Goal: Task Accomplishment & Management: Complete application form

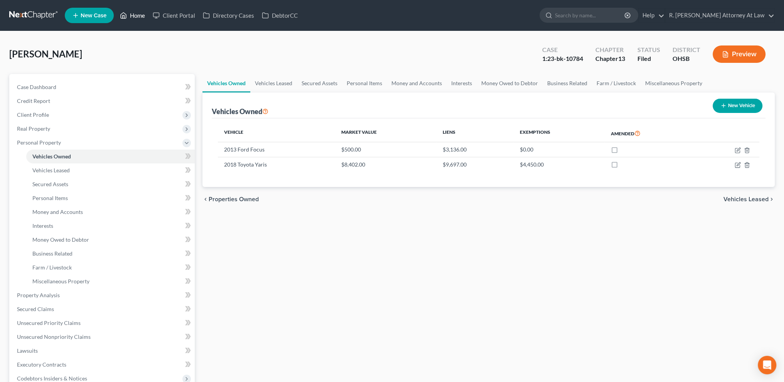
click at [140, 14] on link "Home" at bounding box center [132, 15] width 33 height 14
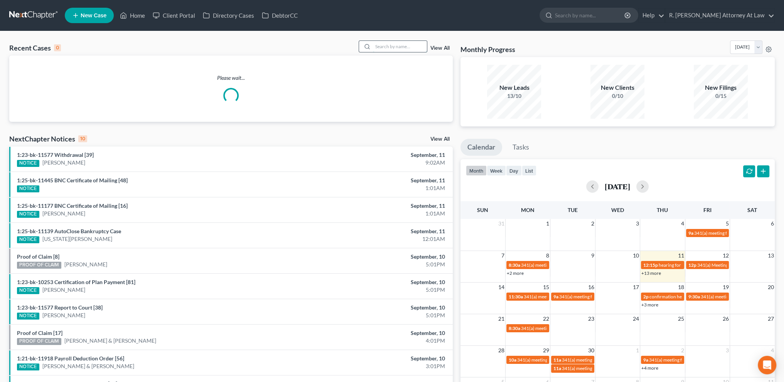
click at [413, 47] on input "search" at bounding box center [400, 46] width 54 height 11
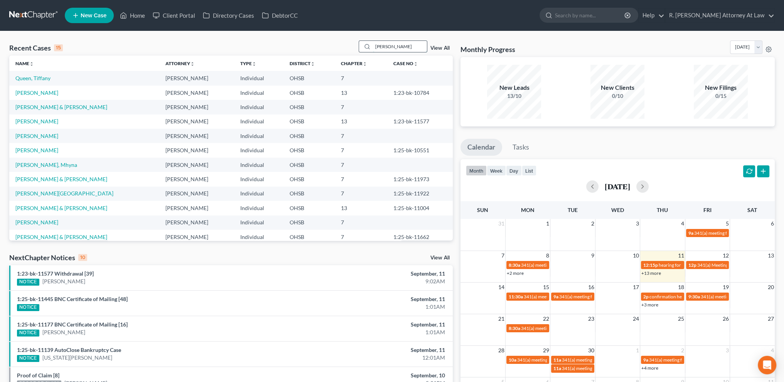
type input "[PERSON_NAME]"
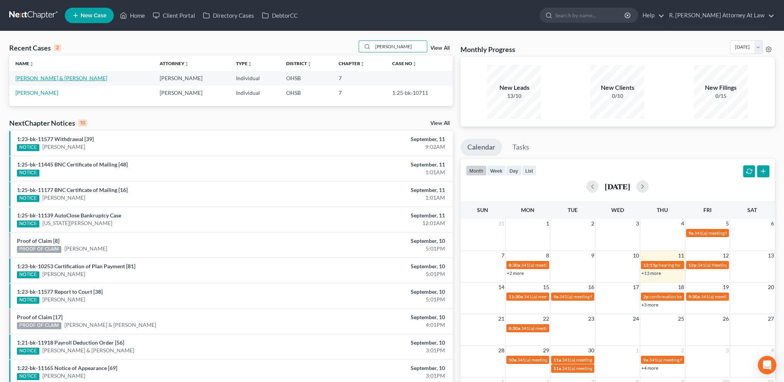
click at [32, 80] on link "[PERSON_NAME] & [PERSON_NAME]" at bounding box center [61, 78] width 92 height 7
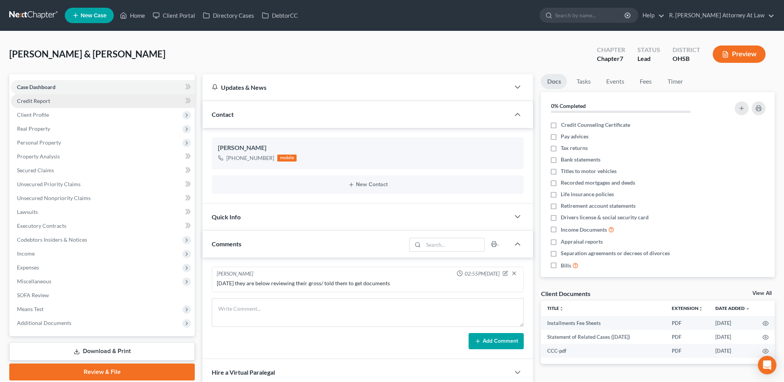
click at [34, 99] on span "Credit Report" at bounding box center [33, 101] width 33 height 7
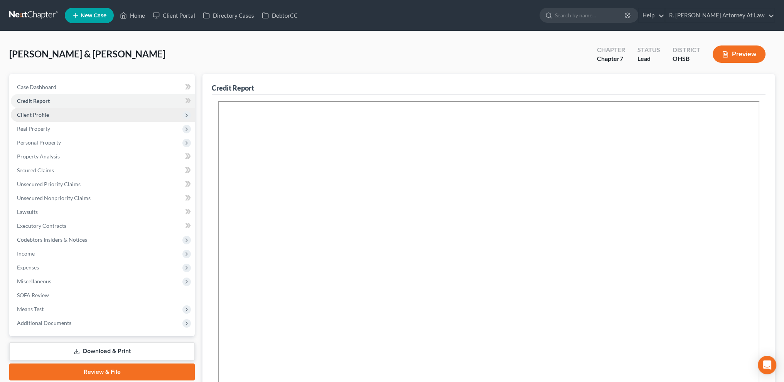
click at [37, 116] on span "Client Profile" at bounding box center [33, 115] width 32 height 7
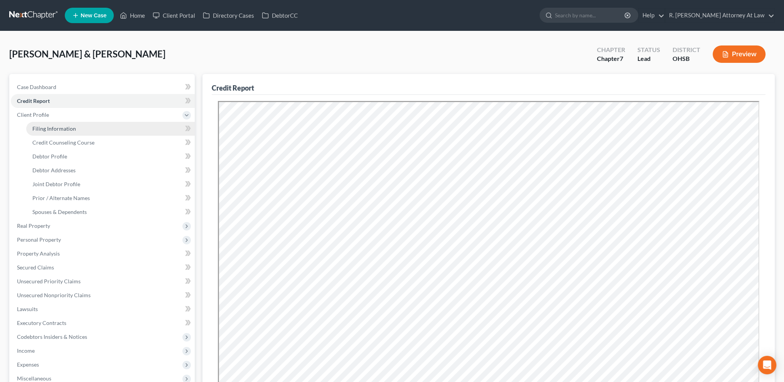
click at [42, 126] on span "Filing Information" at bounding box center [54, 128] width 44 height 7
select select "1"
select select "0"
select select "36"
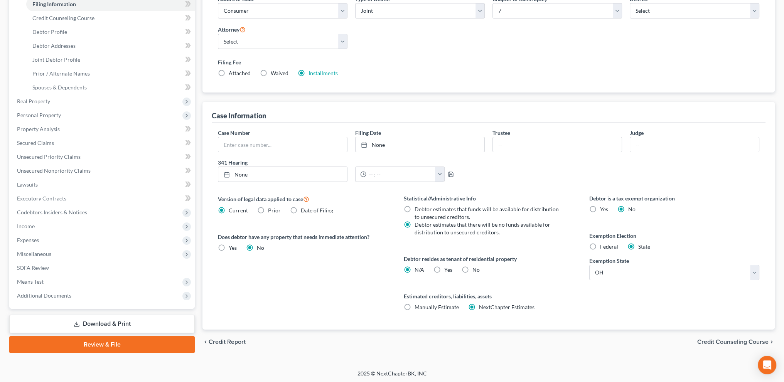
scroll to position [125, 0]
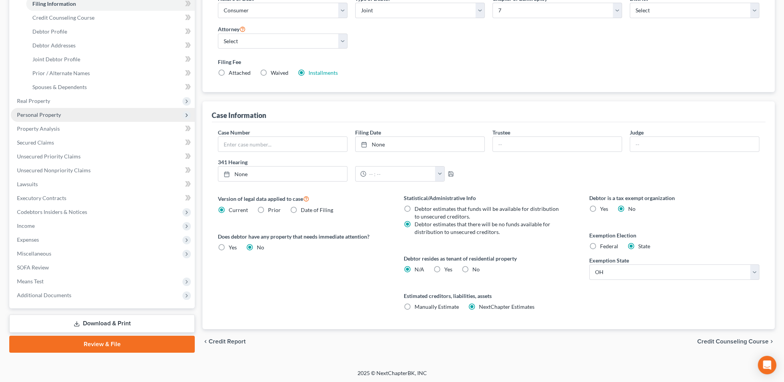
click at [36, 113] on span "Personal Property" at bounding box center [39, 115] width 44 height 7
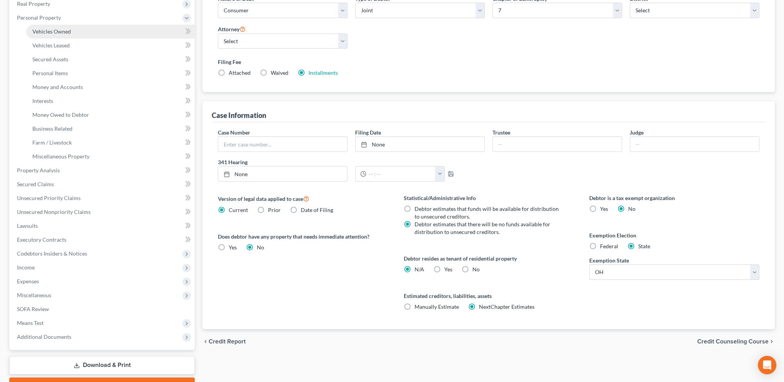
click at [45, 32] on span "Vehicles Owned" at bounding box center [51, 31] width 39 height 7
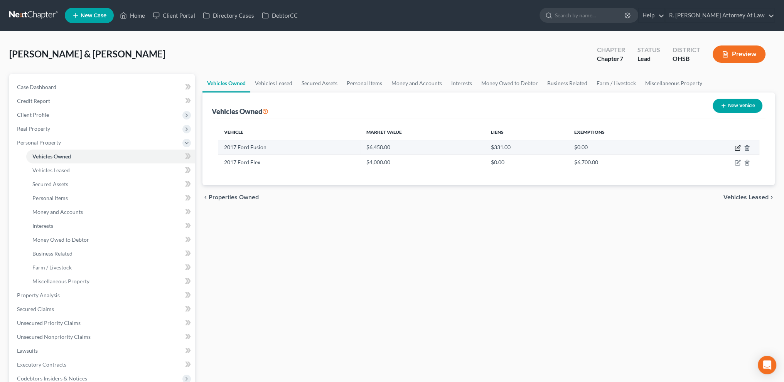
click at [738, 147] on icon "button" at bounding box center [738, 146] width 3 height 3
select select "0"
select select "9"
select select "1"
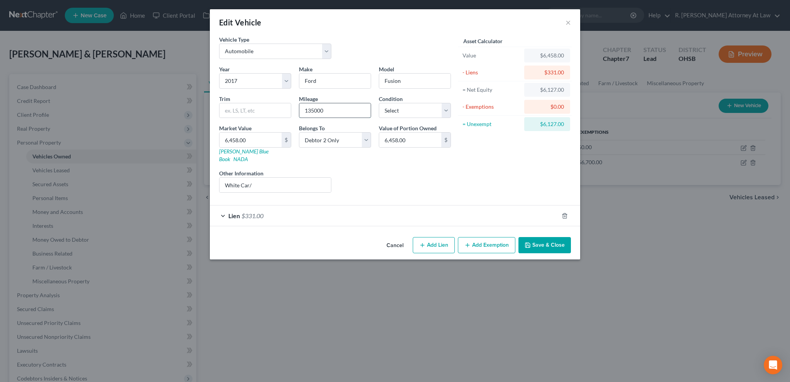
click at [347, 107] on input "135000" at bounding box center [334, 110] width 71 height 15
type input "1"
type input "156031"
click at [531, 242] on button "Save & Close" at bounding box center [545, 245] width 52 height 16
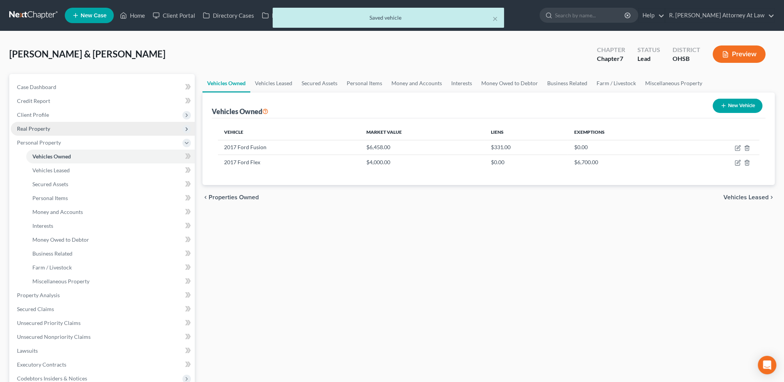
click at [52, 128] on span "Real Property" at bounding box center [103, 129] width 184 height 14
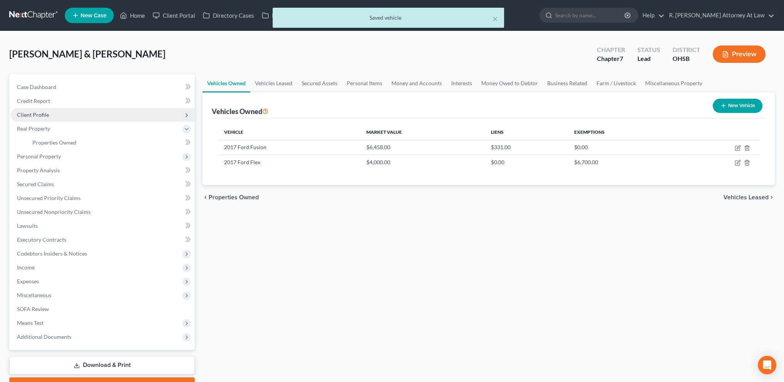
click at [41, 113] on span "Client Profile" at bounding box center [33, 115] width 32 height 7
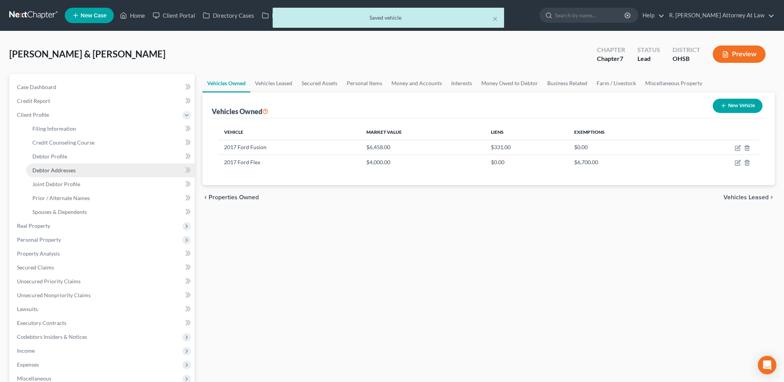
click at [52, 168] on span "Debtor Addresses" at bounding box center [53, 170] width 43 height 7
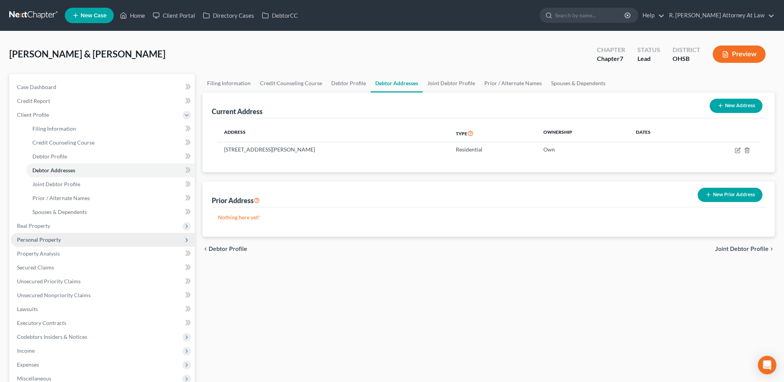
click at [43, 237] on span "Personal Property" at bounding box center [39, 240] width 44 height 7
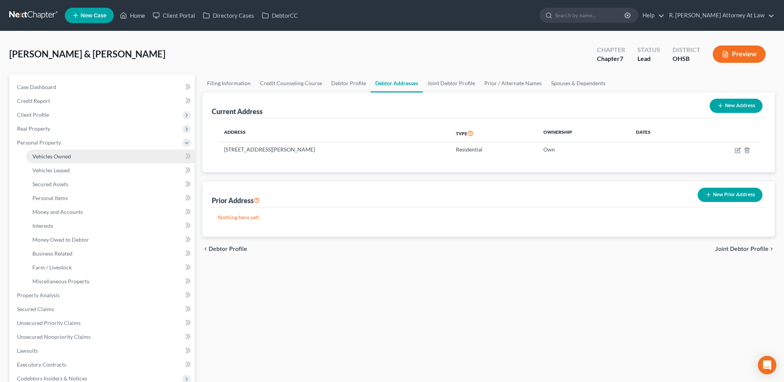
click at [49, 152] on link "Vehicles Owned" at bounding box center [110, 157] width 169 height 14
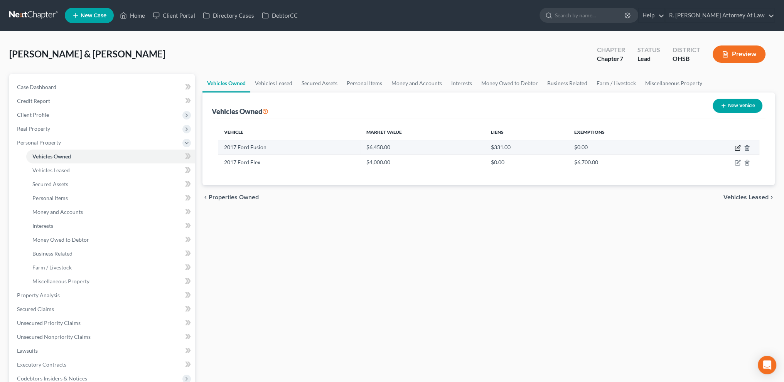
click at [739, 148] on icon "button" at bounding box center [738, 146] width 3 height 3
select select "0"
select select "9"
select select "1"
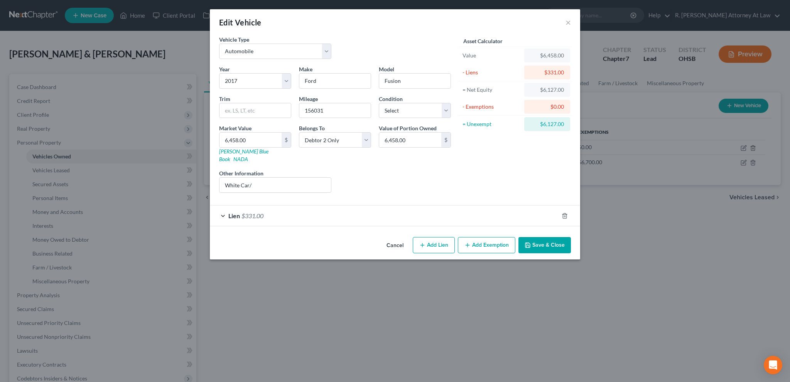
click at [395, 238] on button "Cancel" at bounding box center [394, 245] width 29 height 15
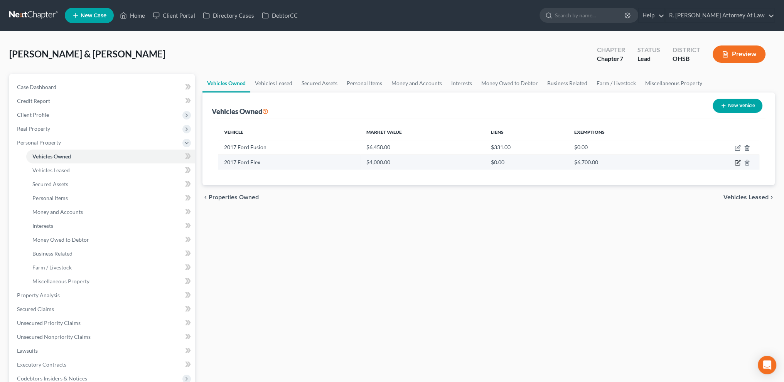
click at [738, 162] on icon "button" at bounding box center [738, 163] width 6 height 6
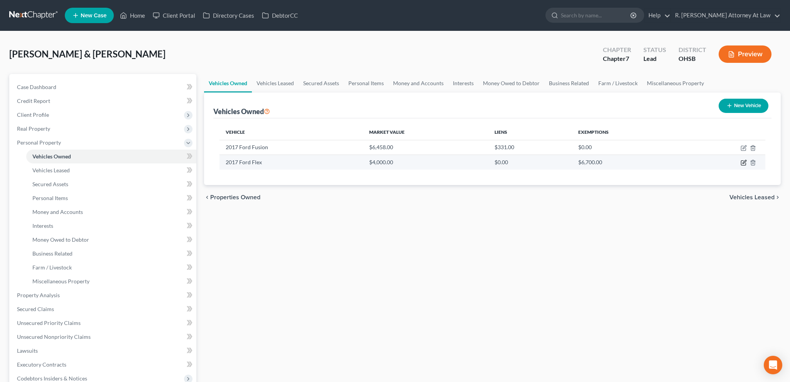
select select "0"
select select "9"
select select "2"
select select "0"
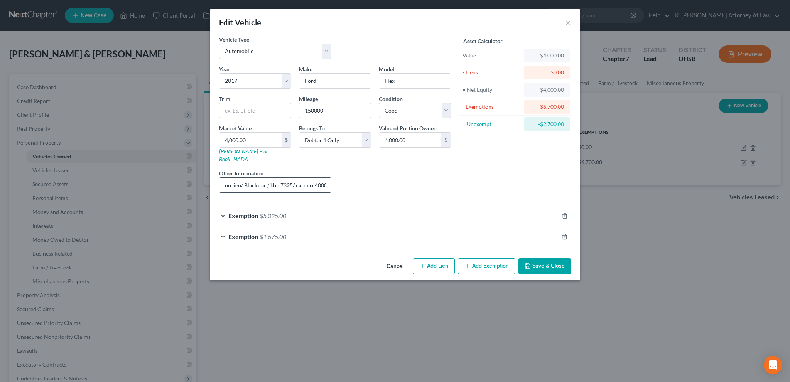
click at [291, 178] on input "no lien/ Black car / kbb 7325/ carmax 4000" at bounding box center [276, 185] width 112 height 15
type input "no lien/ Black car / kbb 7378/ carmax 4000"
click at [331, 108] on input "150000" at bounding box center [334, 110] width 71 height 15
type input "1"
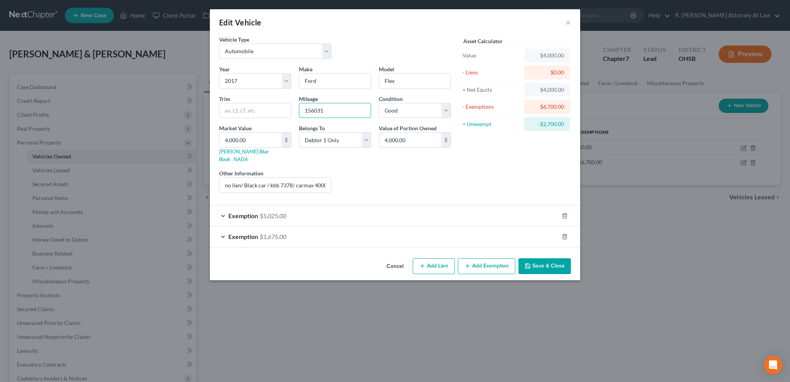
type input "156031"
click at [545, 259] on button "Save & Close" at bounding box center [545, 267] width 52 height 16
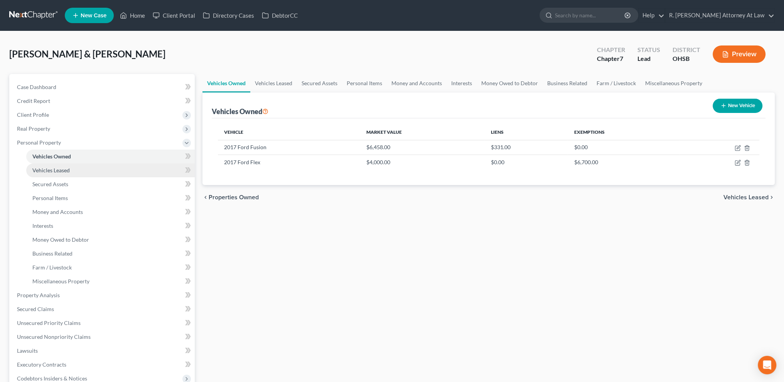
click at [51, 166] on link "Vehicles Leased" at bounding box center [110, 171] width 169 height 14
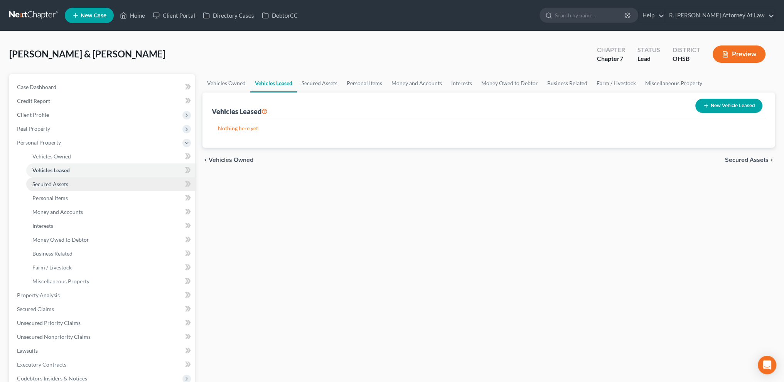
click at [56, 185] on span "Secured Assets" at bounding box center [50, 184] width 36 height 7
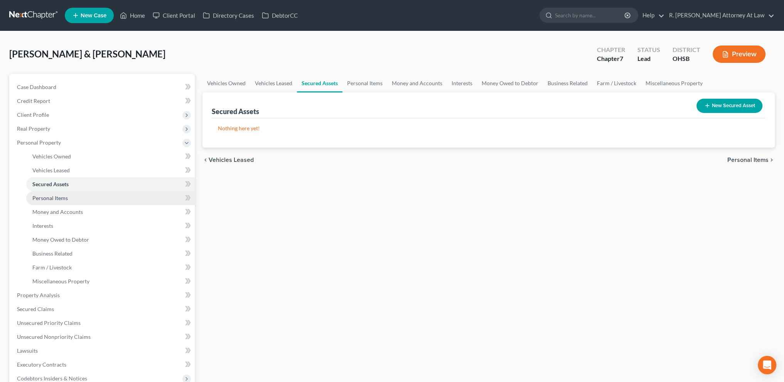
click at [61, 195] on span "Personal Items" at bounding box center [49, 198] width 35 height 7
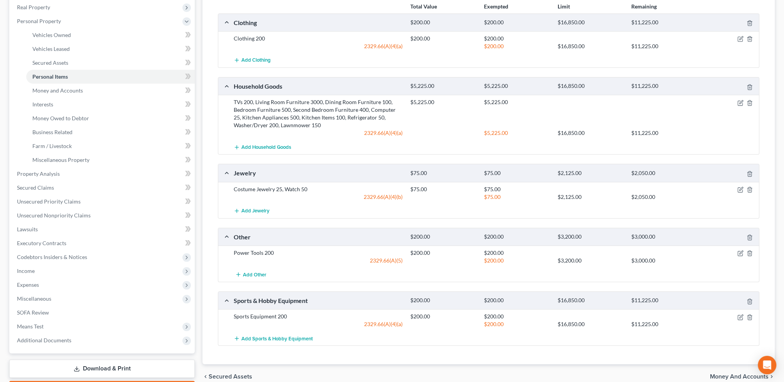
scroll to position [135, 0]
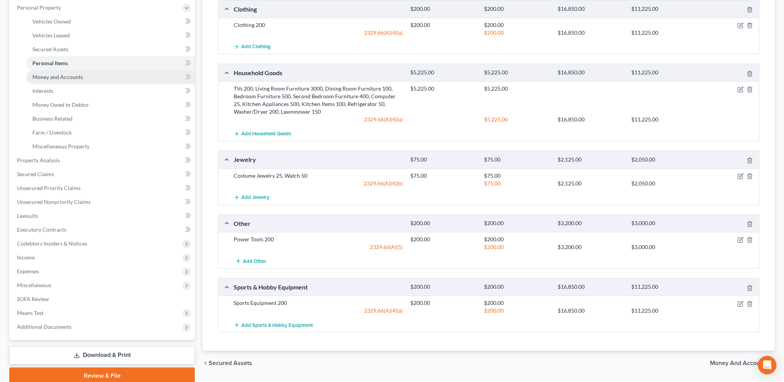
click at [45, 71] on link "Money and Accounts" at bounding box center [110, 77] width 169 height 14
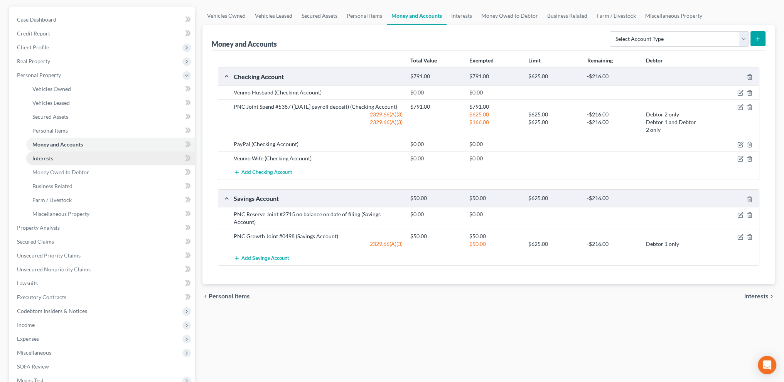
click at [46, 159] on span "Interests" at bounding box center [42, 158] width 21 height 7
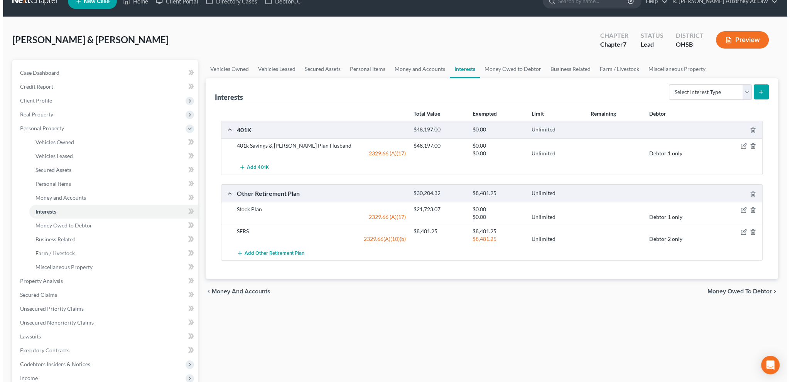
scroll to position [19, 0]
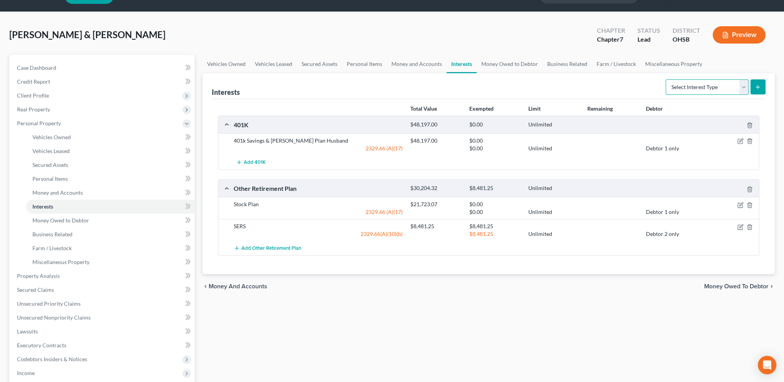
click at [699, 83] on select "Select Interest Type 401K Annuity Bond Education IRA Government Bond Government…" at bounding box center [707, 86] width 83 height 15
select select "term_life_insurance"
click at [667, 79] on select "Select Interest Type 401K Annuity Bond Education IRA Government Bond Government…" at bounding box center [707, 86] width 83 height 15
click at [759, 87] on icon "submit" at bounding box center [758, 87] width 6 height 6
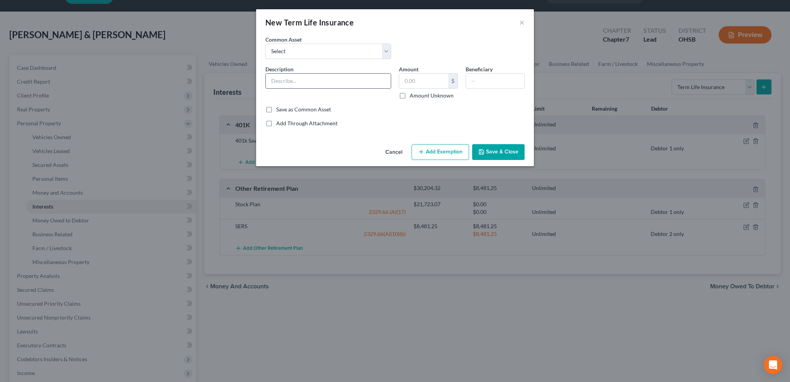
click at [283, 80] on input "text" at bounding box center [328, 81] width 125 height 15
type input "Term Life Insurance through Employer"
